Goal: Task Accomplishment & Management: Use online tool/utility

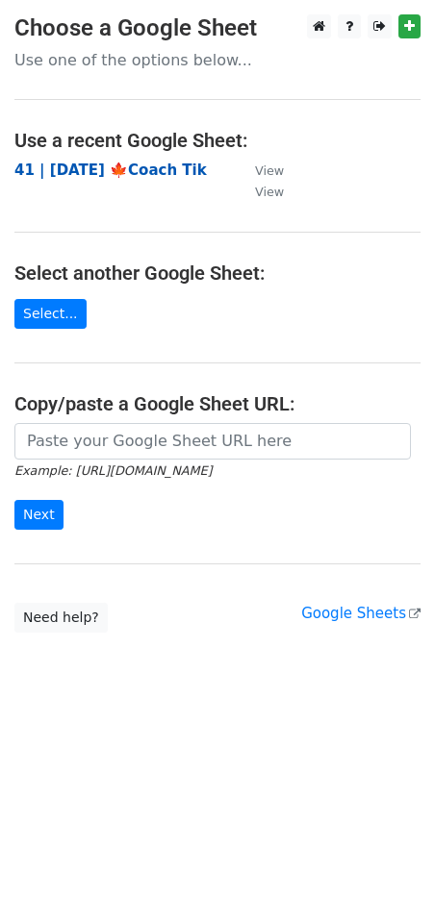
click at [157, 172] on strong "41 | [DATE] 🍁Coach Tik" at bounding box center [110, 170] width 192 height 17
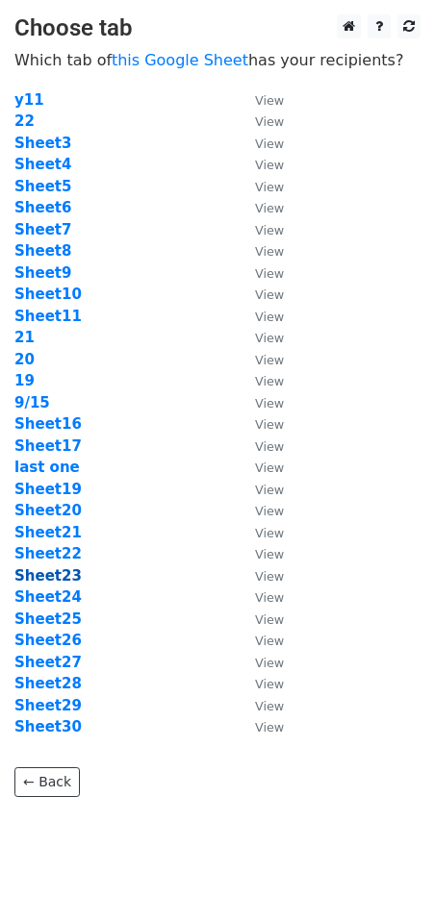
click at [62, 572] on strong "Sheet23" at bounding box center [47, 575] width 67 height 17
click at [23, 137] on strong "Sheet3" at bounding box center [42, 143] width 57 height 17
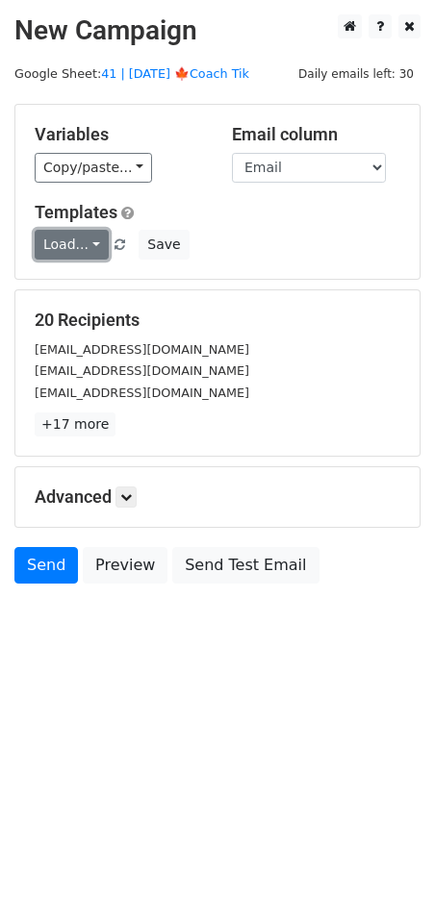
click at [75, 238] on link "Load..." at bounding box center [72, 245] width 74 height 30
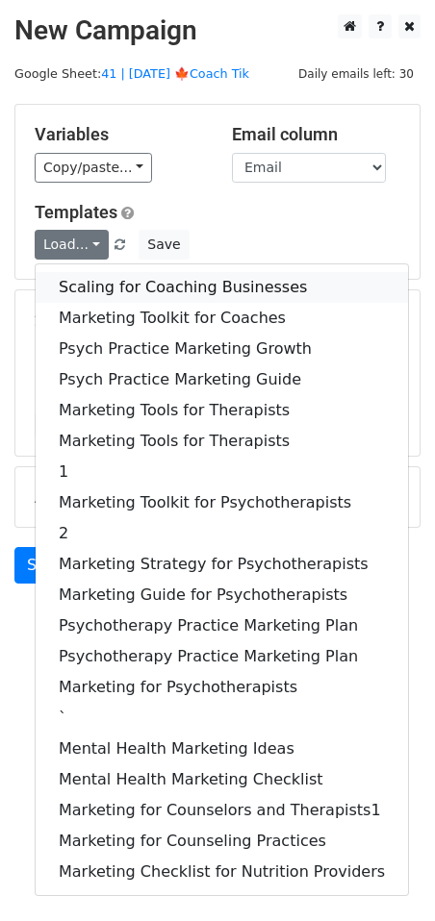
click at [107, 277] on link "Scaling for Coaching Businesses" at bounding box center [222, 287] width 372 height 31
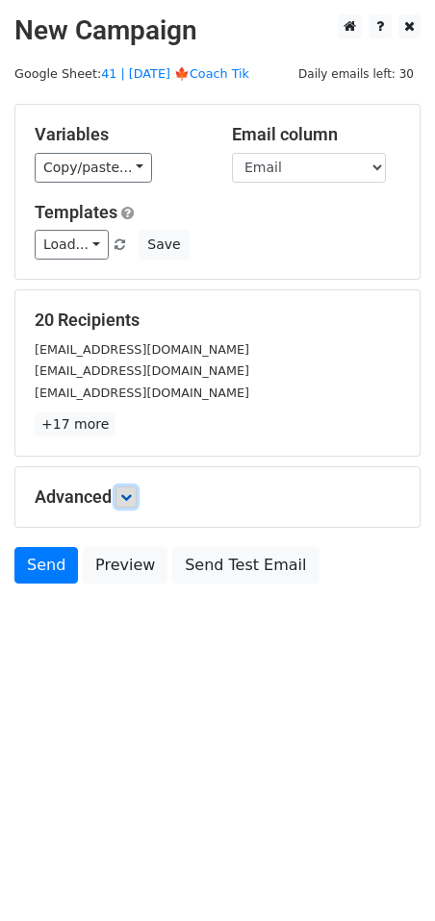
click at [127, 492] on icon at bounding box center [126, 497] width 12 height 12
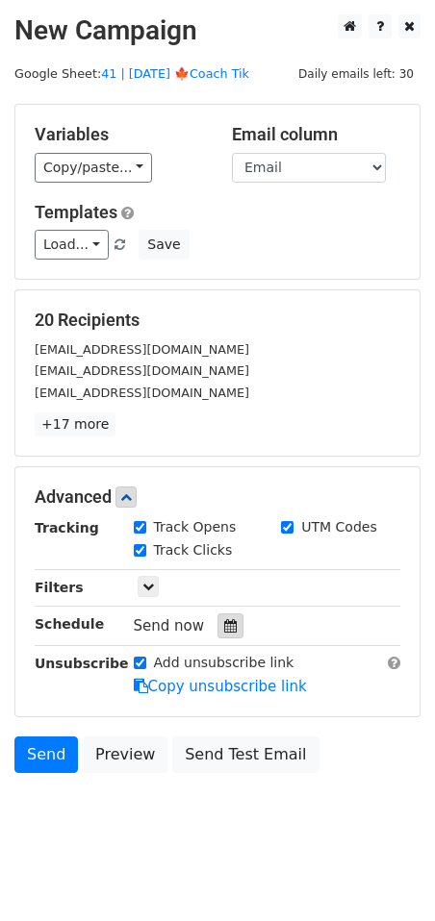
click at [224, 626] on icon at bounding box center [230, 625] width 12 height 13
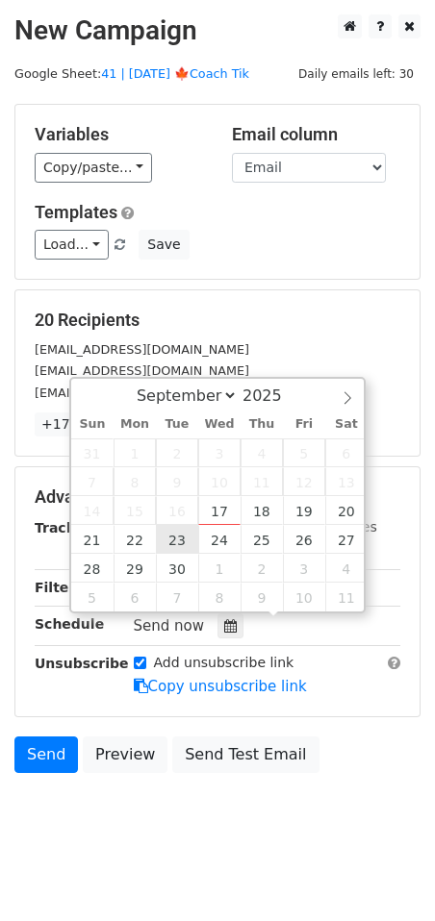
type input "2025-09-23 12:00"
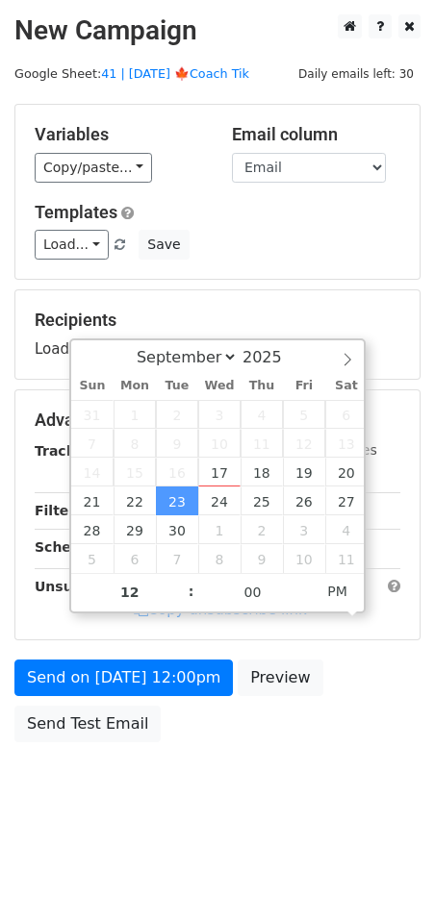
click at [178, 709] on div "Send on Sep 23 at 12:00pm Preview Send Test Email" at bounding box center [217, 706] width 435 height 92
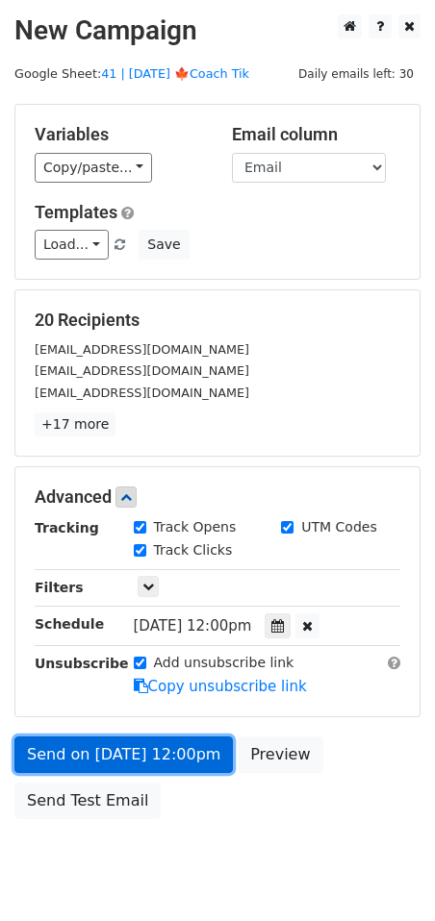
click at [152, 753] on link "Send on Sep 23 at 12:00pm" at bounding box center [123, 754] width 218 height 37
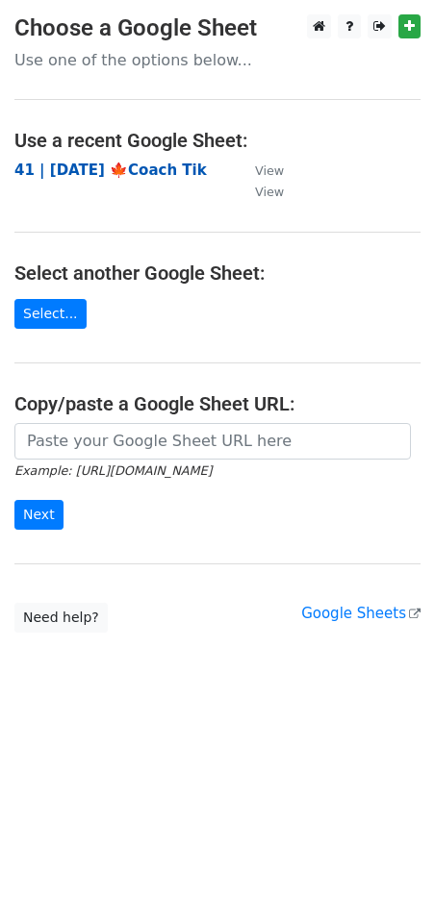
click at [96, 176] on strong "41 | SEP 15 '25 🍁Coach Tik" at bounding box center [110, 170] width 192 height 17
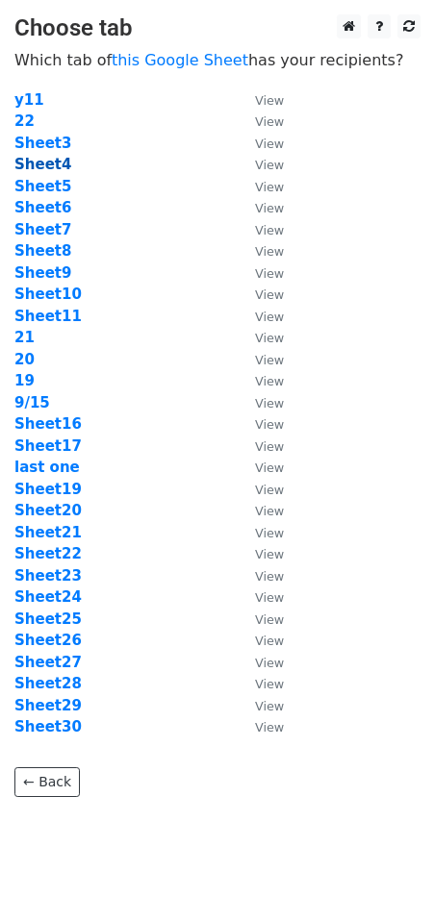
click at [58, 169] on strong "Sheet4" at bounding box center [42, 164] width 57 height 17
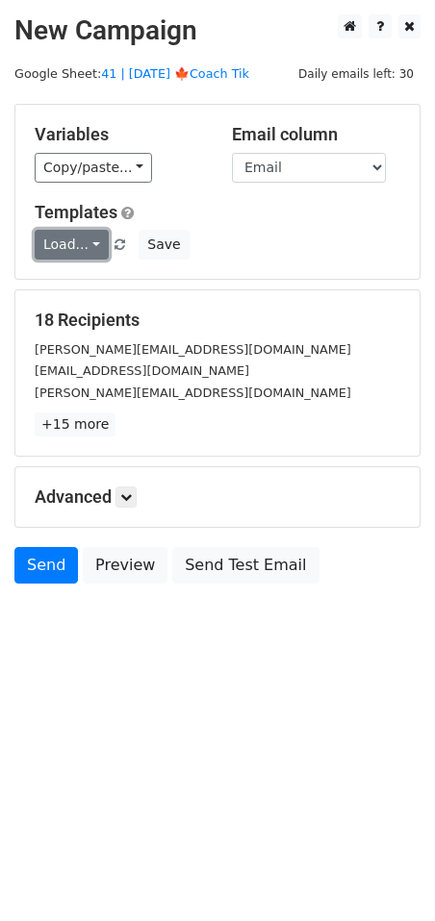
click at [61, 255] on link "Load..." at bounding box center [72, 245] width 74 height 30
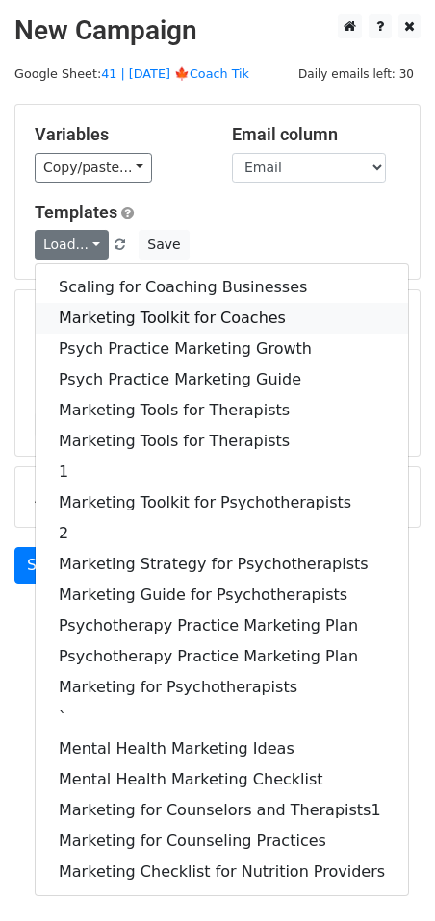
click at [105, 311] on link "Marketing Toolkit for Coaches" at bounding box center [222, 318] width 372 height 31
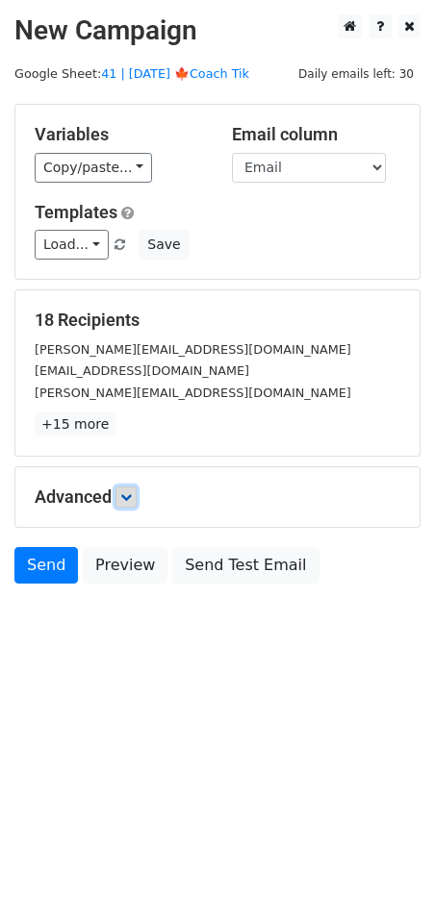
click at [128, 503] on link at bounding box center [125, 496] width 21 height 21
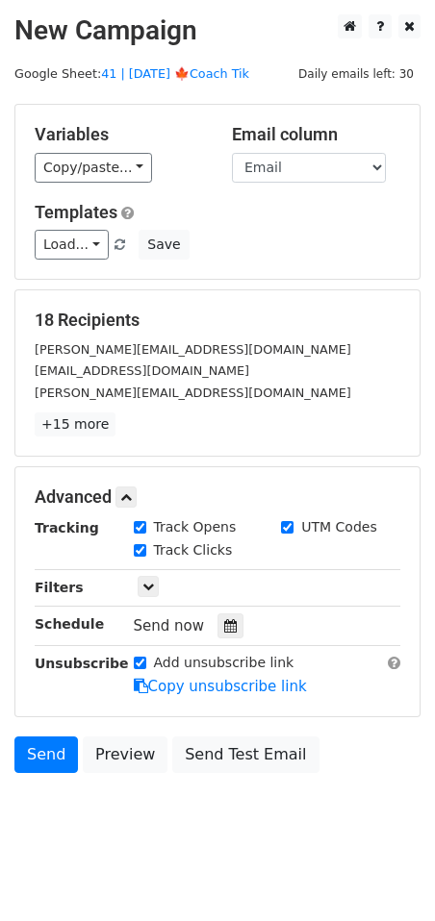
click at [224, 639] on div "Tracking Track Opens UTM Codes Track Clicks Filters Only include spreadsheet ro…" at bounding box center [217, 607] width 365 height 180
drag, startPoint x: 224, startPoint y: 619, endPoint x: 244, endPoint y: 634, distance: 24.8
click at [224, 619] on icon at bounding box center [230, 625] width 12 height 13
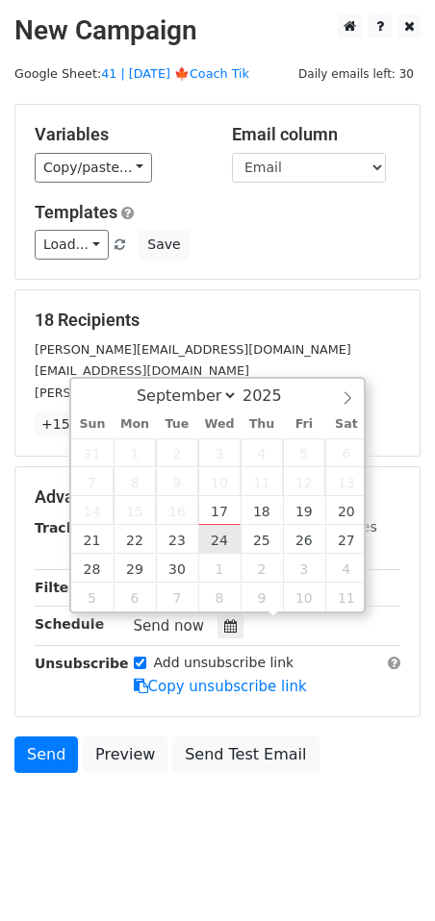
type input "2025-09-24 12:00"
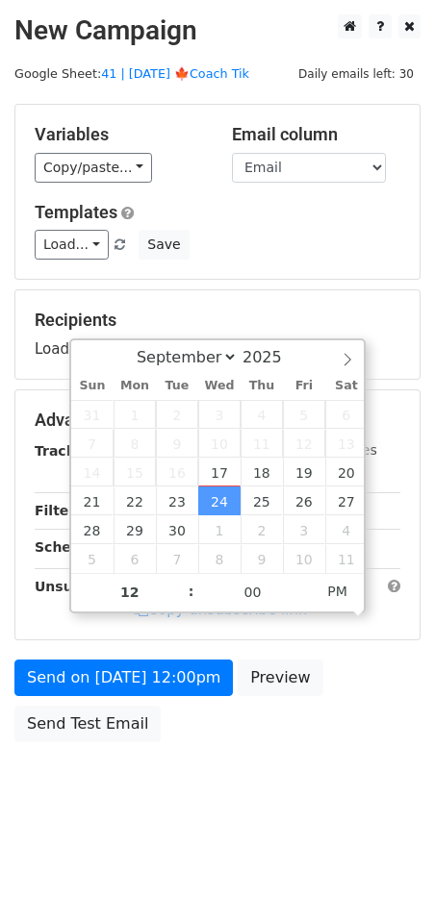
click at [178, 696] on div "Send on Sep 24 at 12:00pm Preview Send Test Email" at bounding box center [217, 706] width 435 height 92
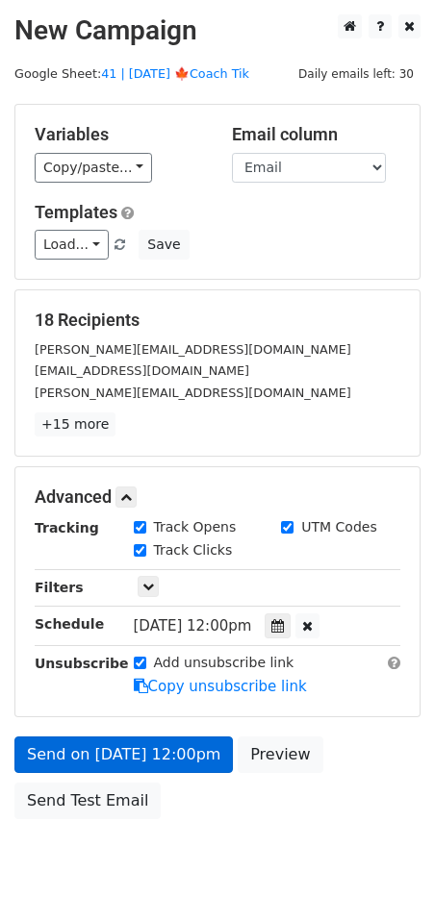
click at [175, 686] on link "Copy unsubscribe link" at bounding box center [220, 686] width 173 height 17
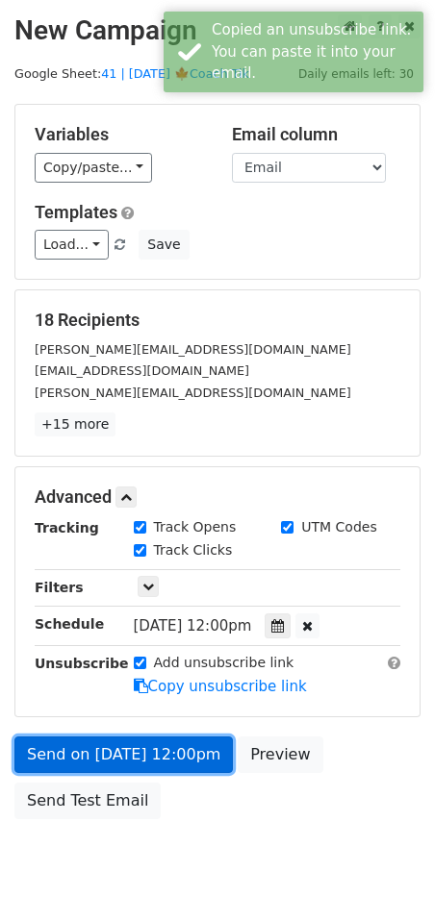
click at [159, 743] on link "Send on Sep 24 at 12:00pm" at bounding box center [123, 754] width 218 height 37
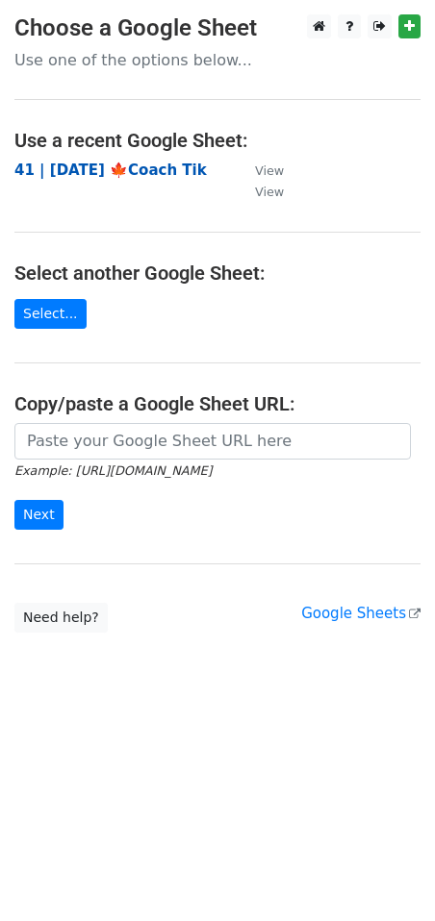
click at [148, 166] on strong "41 | [DATE] 🍁Coach Tik" at bounding box center [110, 170] width 192 height 17
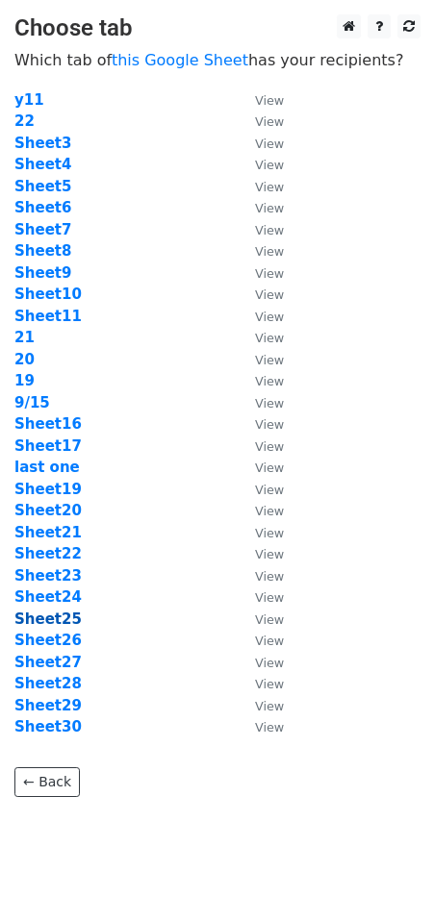
click at [65, 614] on strong "Sheet25" at bounding box center [47, 618] width 67 height 17
click at [59, 189] on strong "Sheet5" at bounding box center [42, 186] width 57 height 17
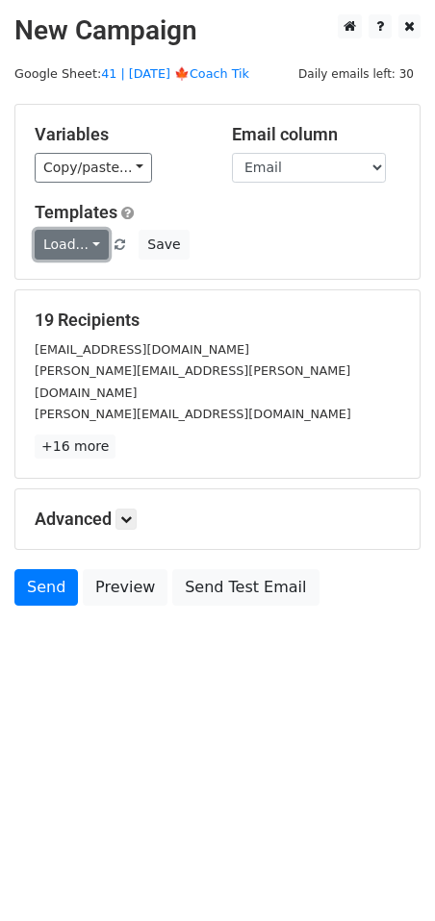
click at [55, 250] on link "Load..." at bounding box center [72, 245] width 74 height 30
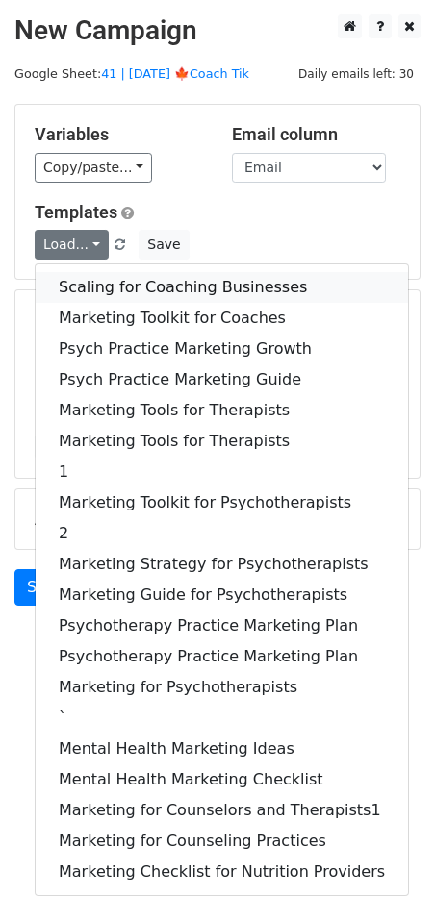
click at [109, 300] on link "Scaling for Coaching Businesses" at bounding box center [222, 287] width 372 height 31
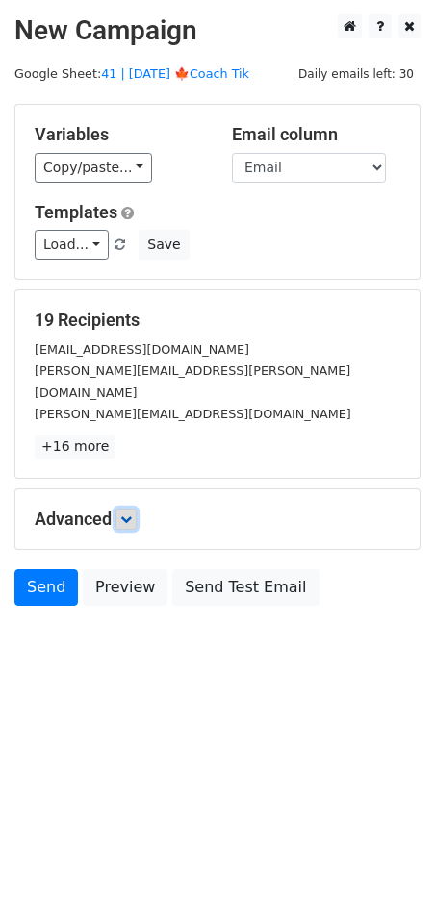
click at [130, 513] on icon at bounding box center [126, 519] width 12 height 12
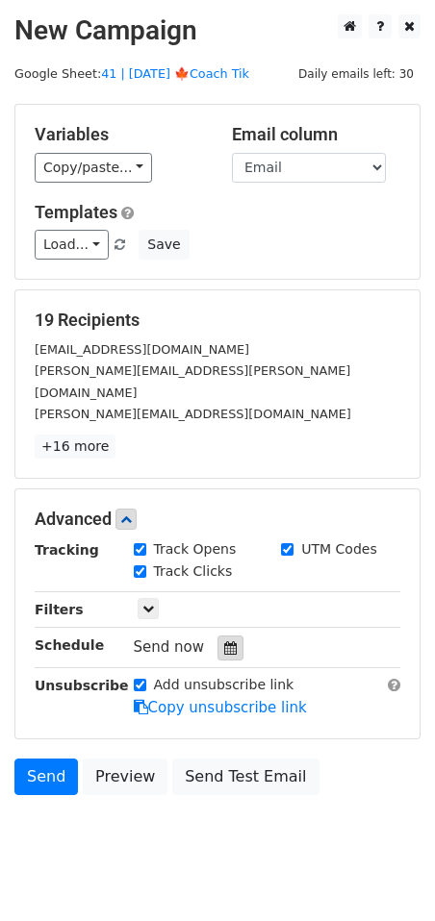
click at [225, 641] on icon at bounding box center [230, 647] width 12 height 13
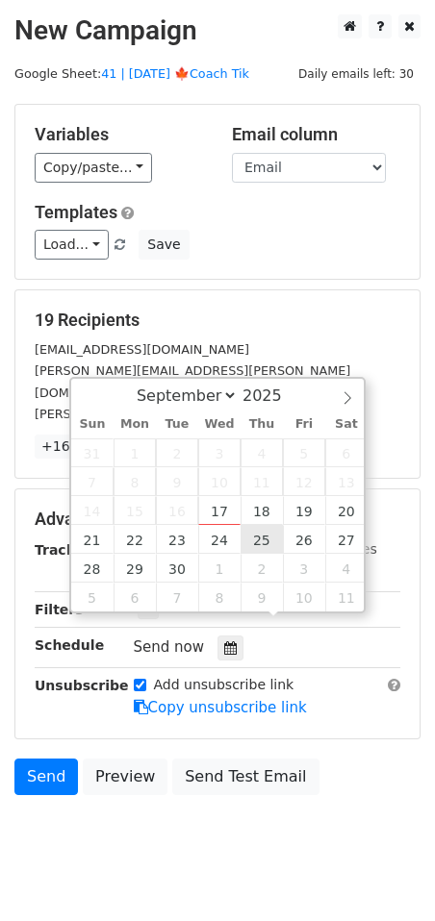
type input "[DATE] 12:00"
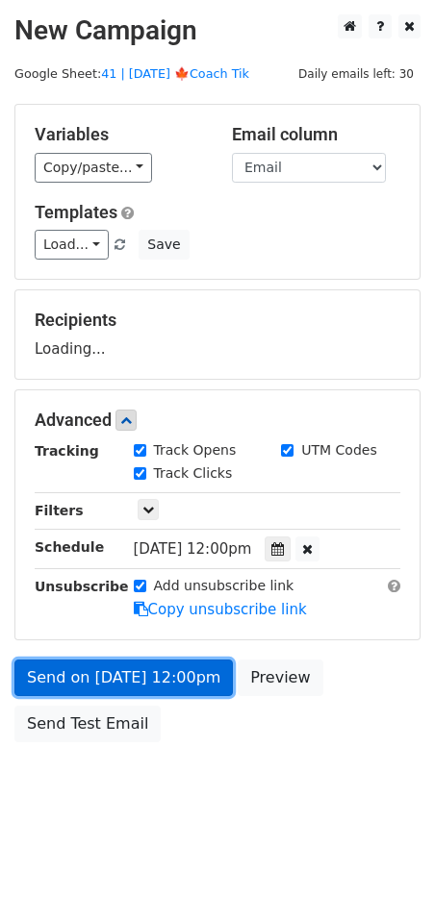
click at [178, 661] on link "Send on [DATE] 12:00pm" at bounding box center [123, 678] width 218 height 37
